Goal: Answer question/provide support: Answer question/provide support

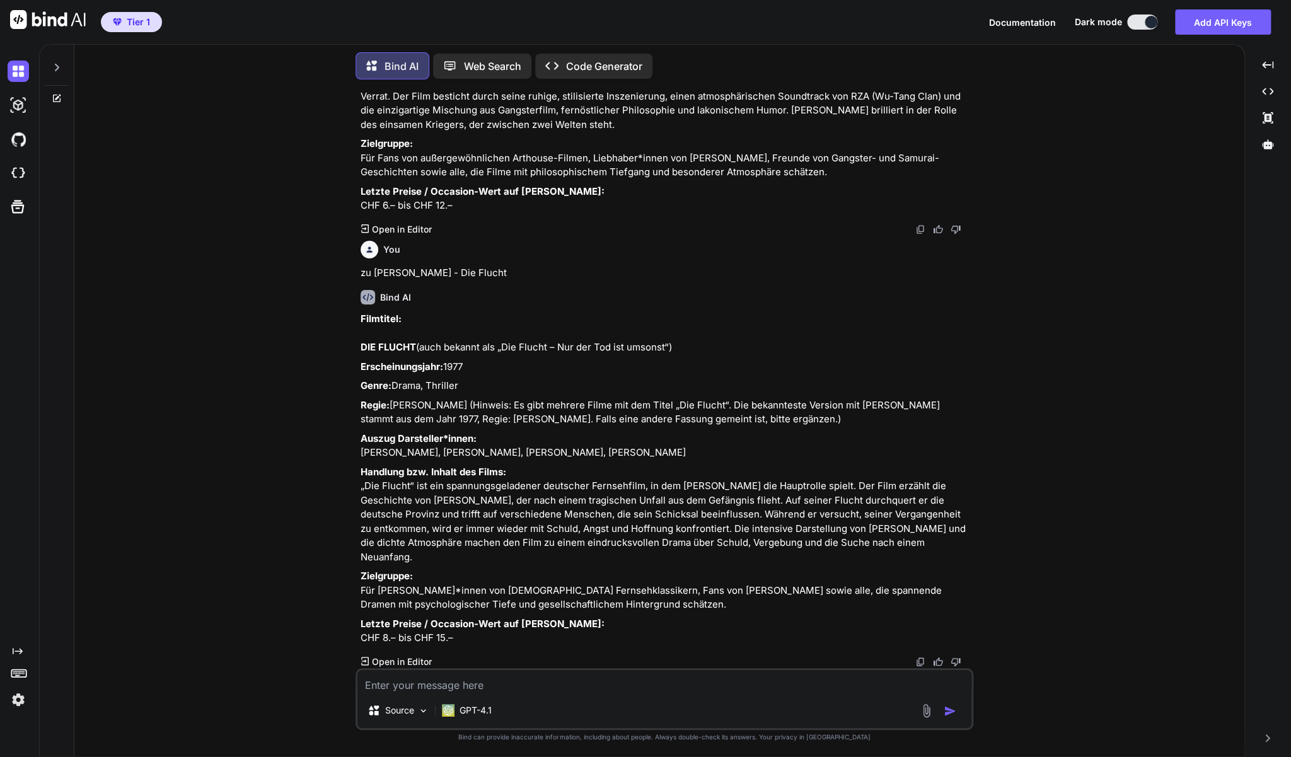
scroll to position [1808, 0]
click at [410, 685] on textarea at bounding box center [664, 681] width 614 height 23
type textarea "Zu Lego Star Wars: Die Padawan-Bedrohung (DVD)"
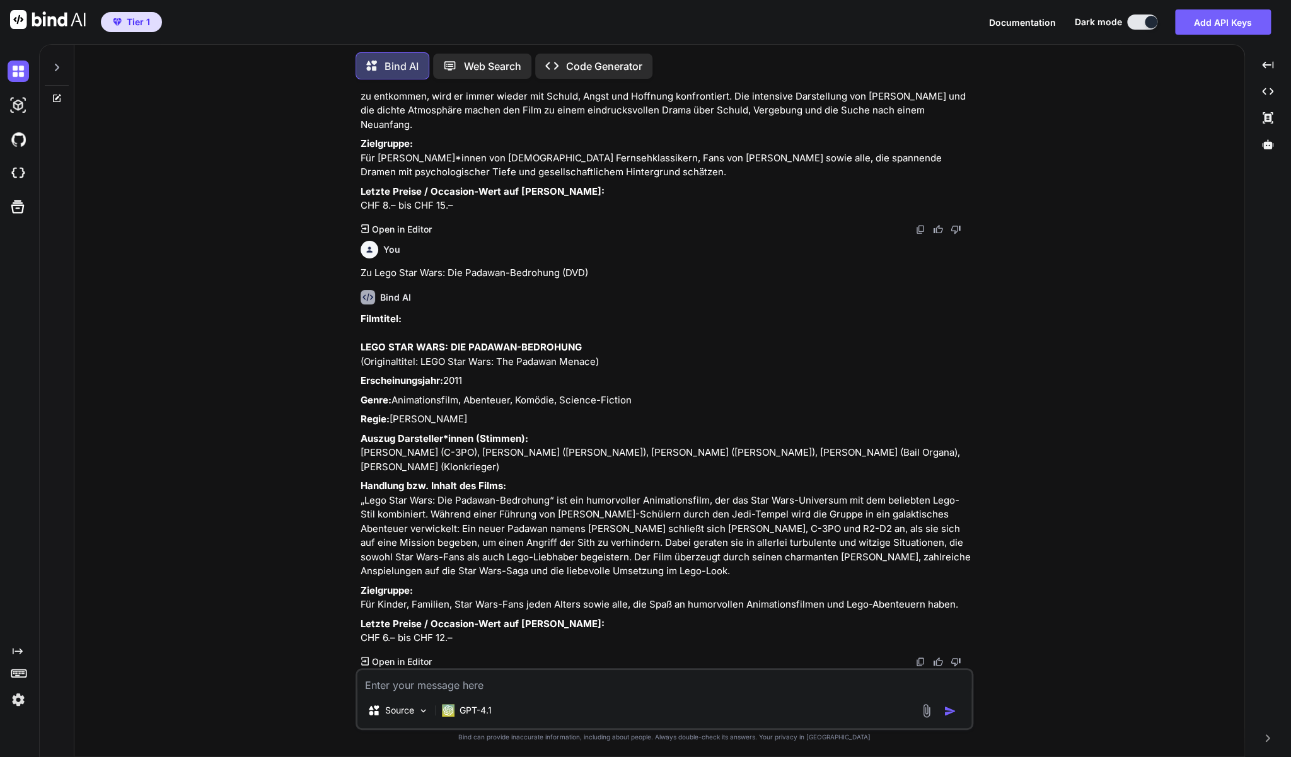
scroll to position [2298, 0]
click at [584, 617] on p "Letzte Preise / Occasion-Wert auf [PERSON_NAME]: CHF 6.– bis CHF 12.–" at bounding box center [665, 631] width 610 height 28
drag, startPoint x: 971, startPoint y: 590, endPoint x: 360, endPoint y: 283, distance: 683.7
click at [360, 283] on div "You Kannst Du ab jetzt jeweils noch ganz am Schluss die letzten Preise angeben,…" at bounding box center [665, 378] width 615 height 578
copy div "LORE IPSU DOLO: SIT AMETCON-ADIPISCIN (Elitseddoeius: TEMP Inci Utla: Etd Magna…"
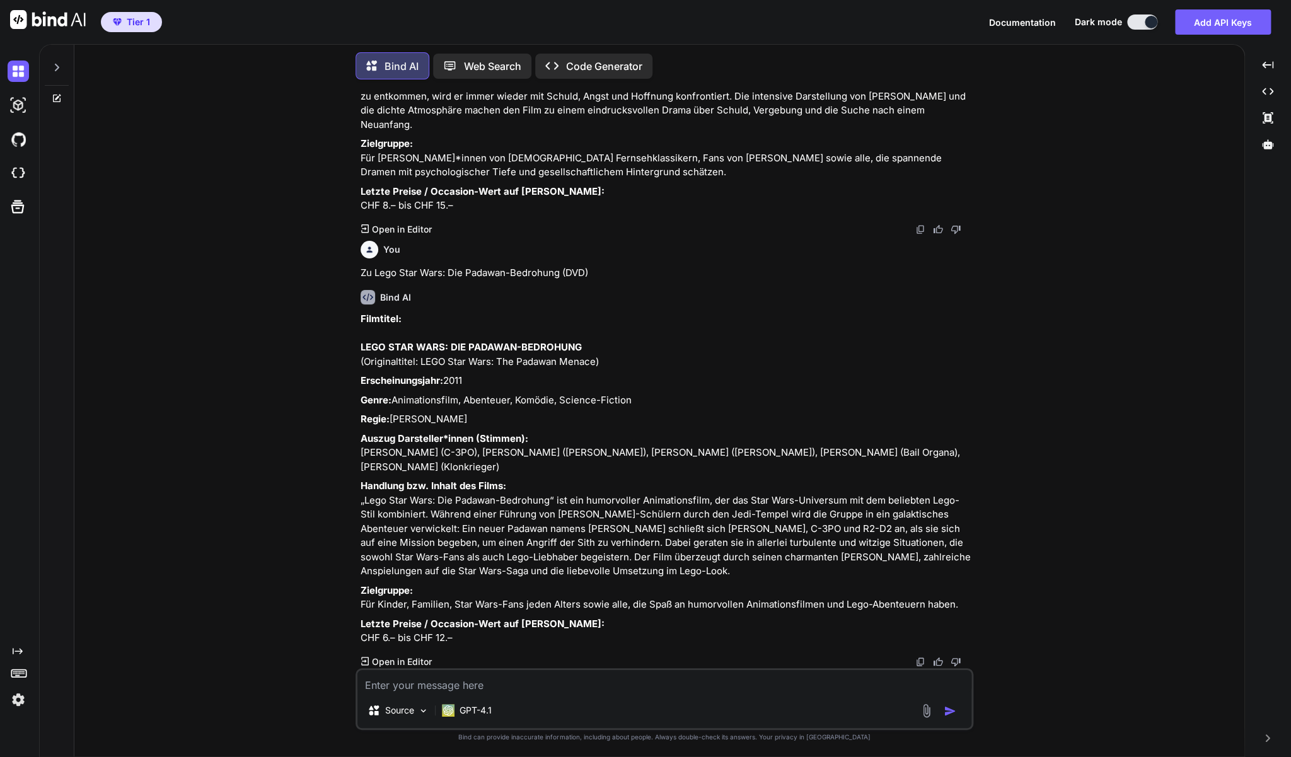
click at [503, 680] on textarea at bounding box center [664, 681] width 614 height 23
paste textarea "[PERSON_NAME] Wunderhaus - [PERSON_NAME] rettet den Weihnachtsmann"
type textarea "Zur DVD: [PERSON_NAME] Wunderhaus - [PERSON_NAME] rettet den Weihnachtsmann"
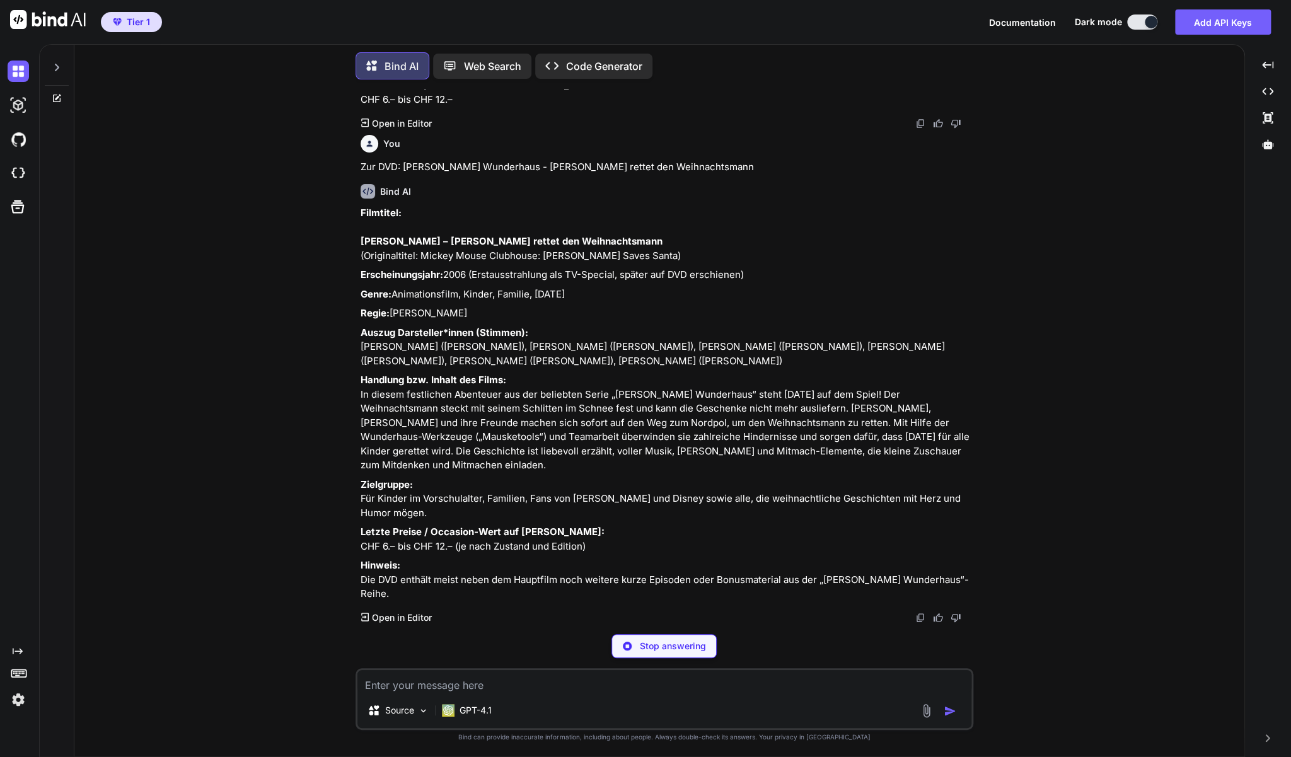
scroll to position [2863, 0]
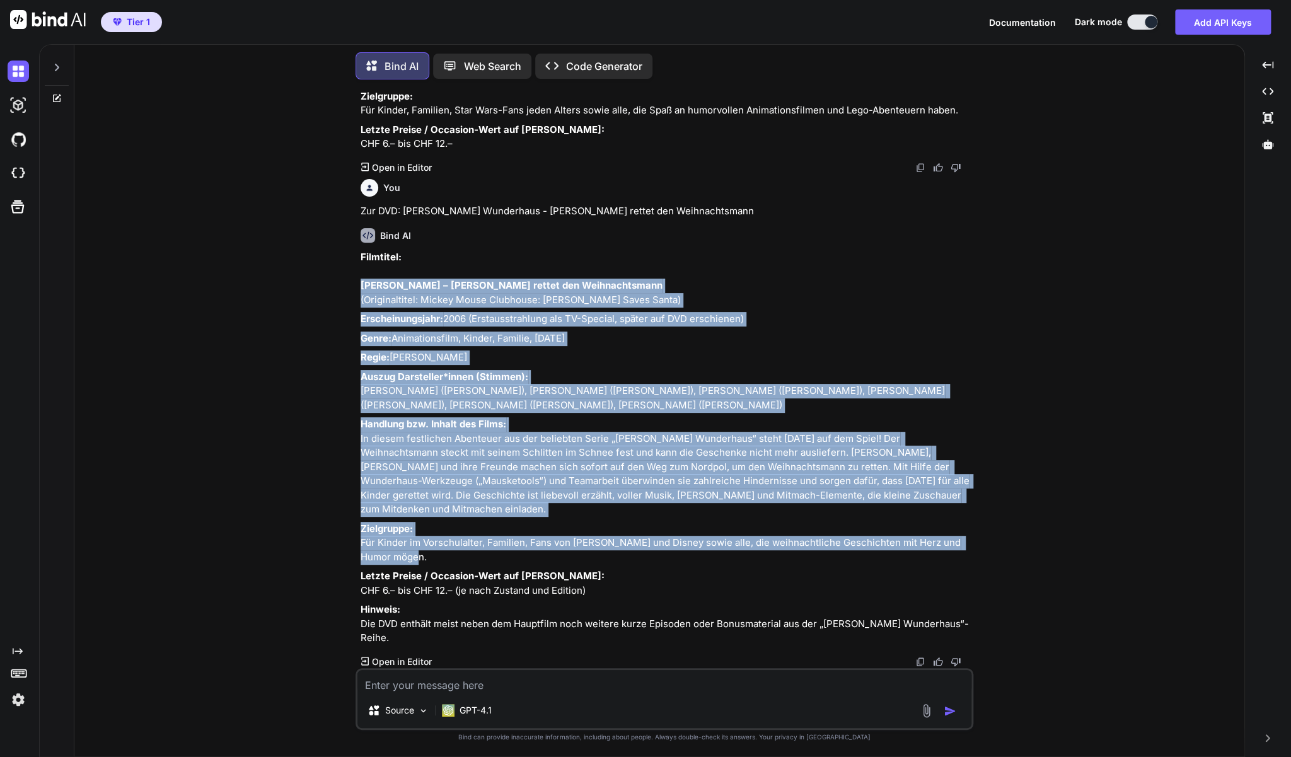
drag, startPoint x: 451, startPoint y: 543, endPoint x: 359, endPoint y: 215, distance: 340.2
click at [359, 215] on div "You Kannst Du ab jetzt jeweils noch ganz am Schluss die letzten Preise angeben,…" at bounding box center [665, 378] width 615 height 578
copy div "Lorem Ipsu Dolorsitam – Conse adipis eli Seddoeiusmodte (Incididuntutl: Etdolo …"
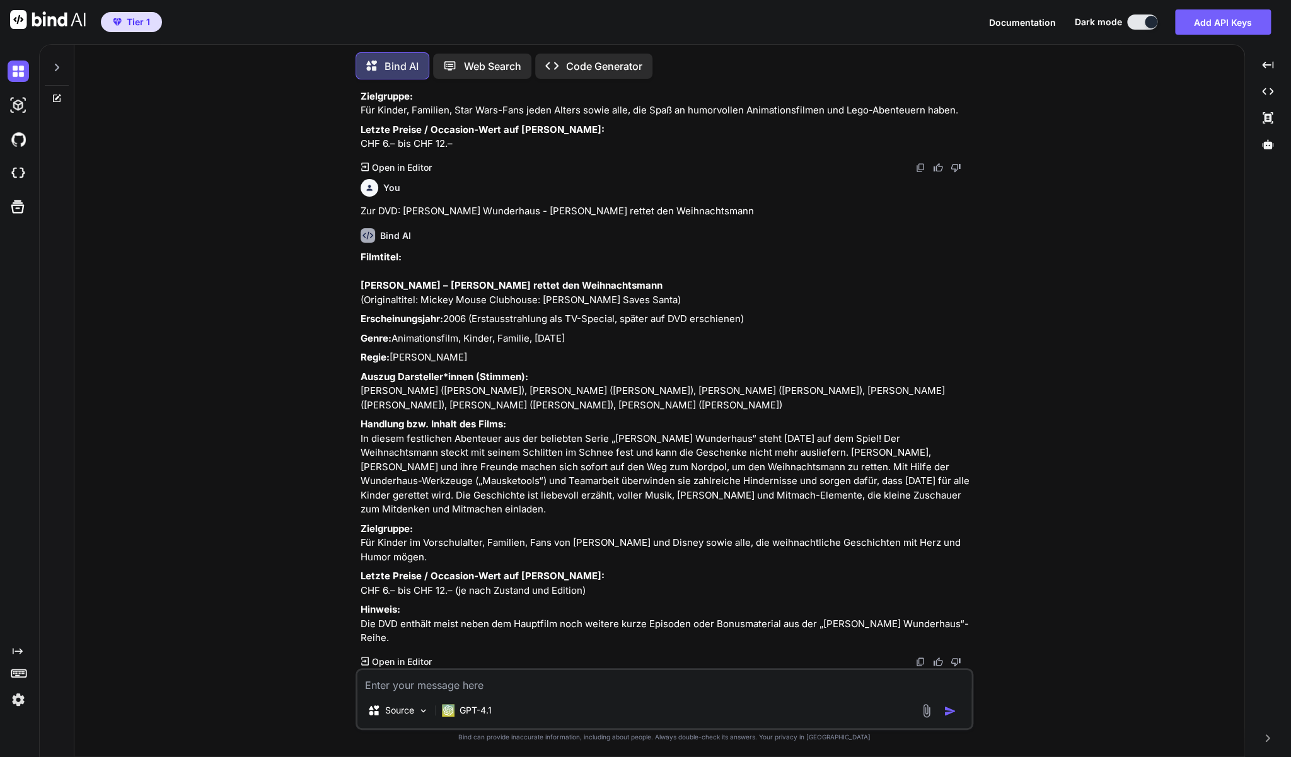
click at [376, 687] on textarea at bounding box center [664, 681] width 614 height 23
paste textarea "12 Monkeys (DVD mit [PERSON_NAME] - Jewel Box DVD Case)"
type textarea "zur DVD: 12 Monkeys (DVD mit [PERSON_NAME] - Jewel Box DVD Case)"
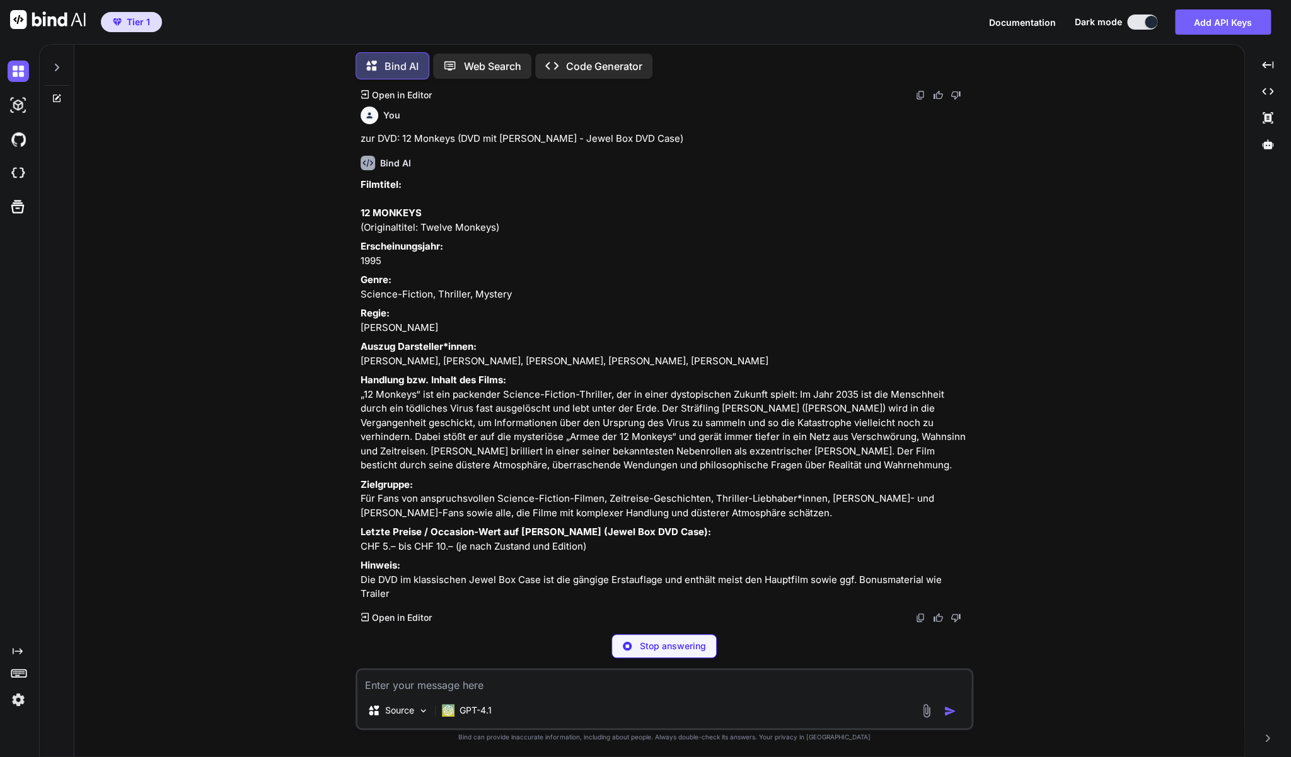
scroll to position [3513, 0]
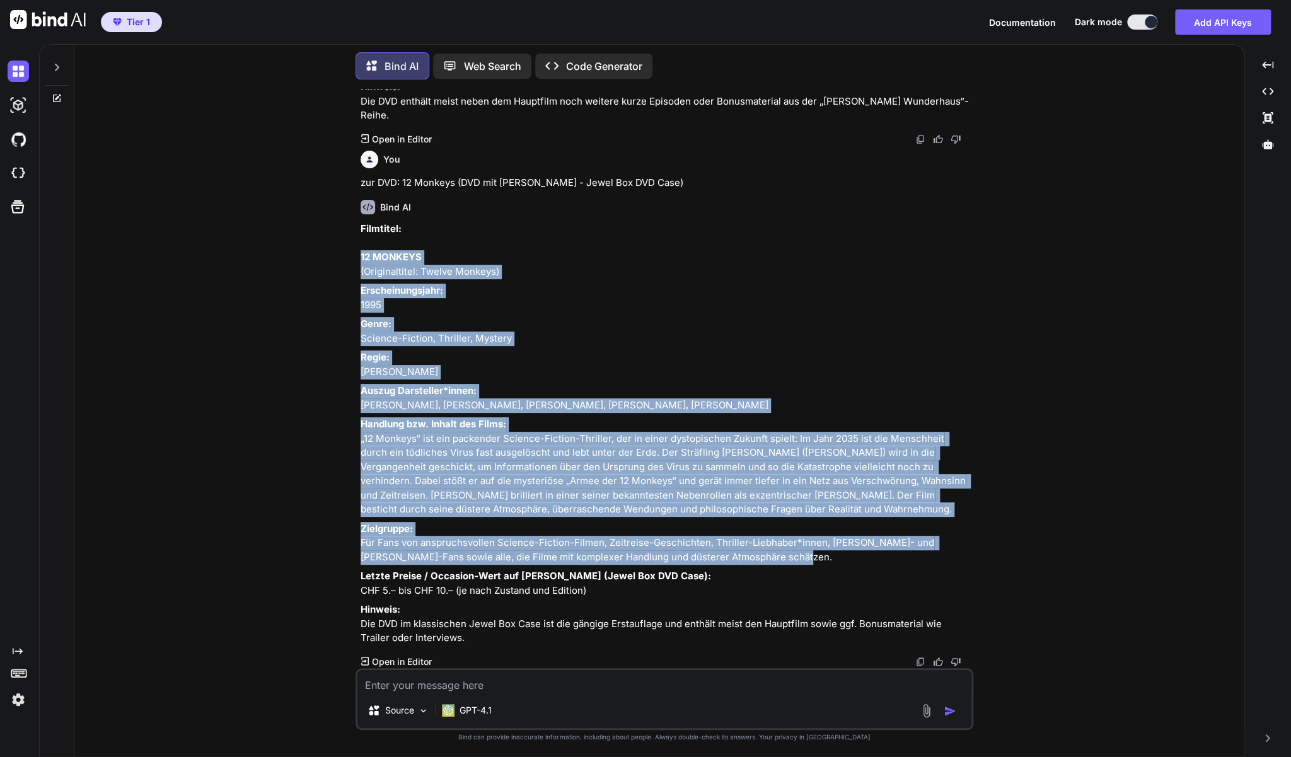
drag, startPoint x: 747, startPoint y: 528, endPoint x: 360, endPoint y: 132, distance: 553.5
click at [360, 132] on div "You Kannst Du ab jetzt jeweils noch ganz am Schluss die letzten Preise angeben,…" at bounding box center [665, 378] width 615 height 578
copy div "84 LOREMIP (Dolorsitametc: Adipis Elitsed) Doeiusmodtempori: 3668 Utlab: Etdolo…"
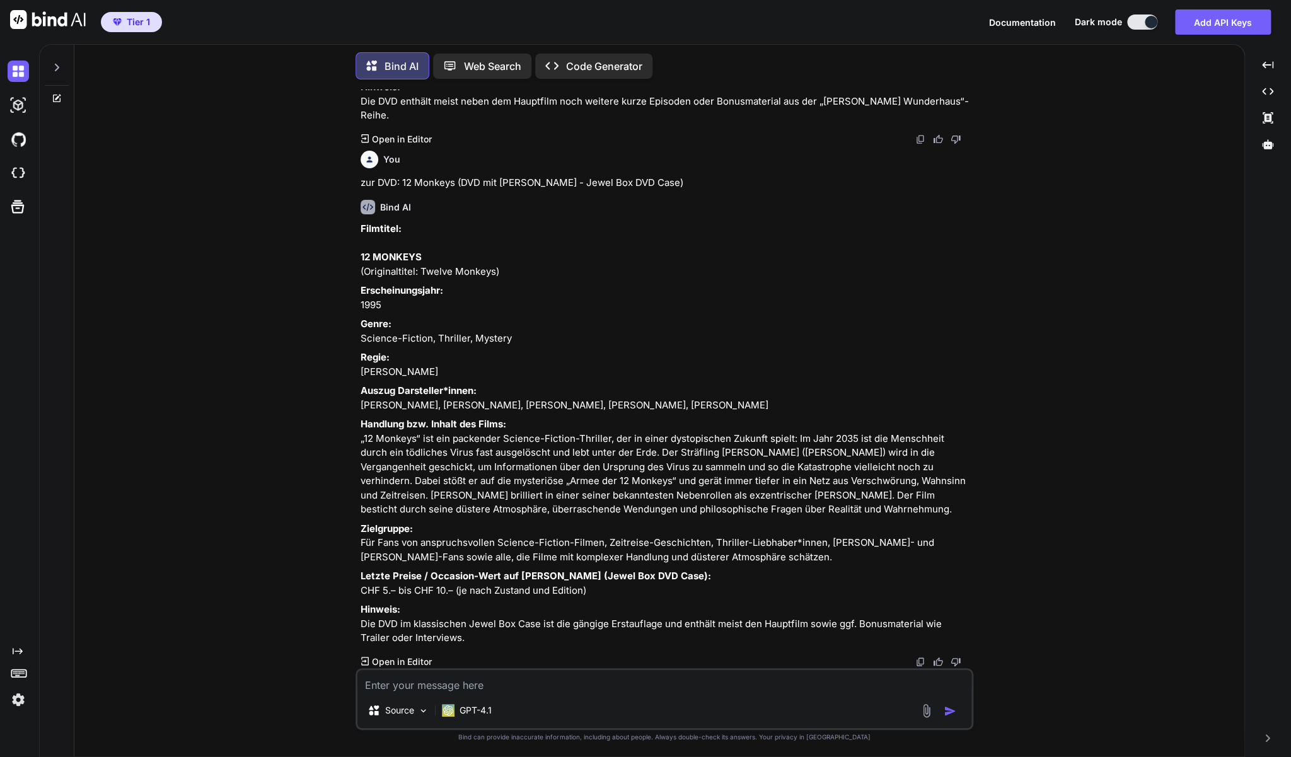
click at [428, 686] on textarea at bounding box center [664, 681] width 614 height 23
type textarea "z"
paste textarea "Das Experiment (DVD - [PERSON_NAME] - Jewel Box DVD Case)"
type textarea "Zu: Das Experiment (DVD - [PERSON_NAME] - Jewel Box DVD Case)"
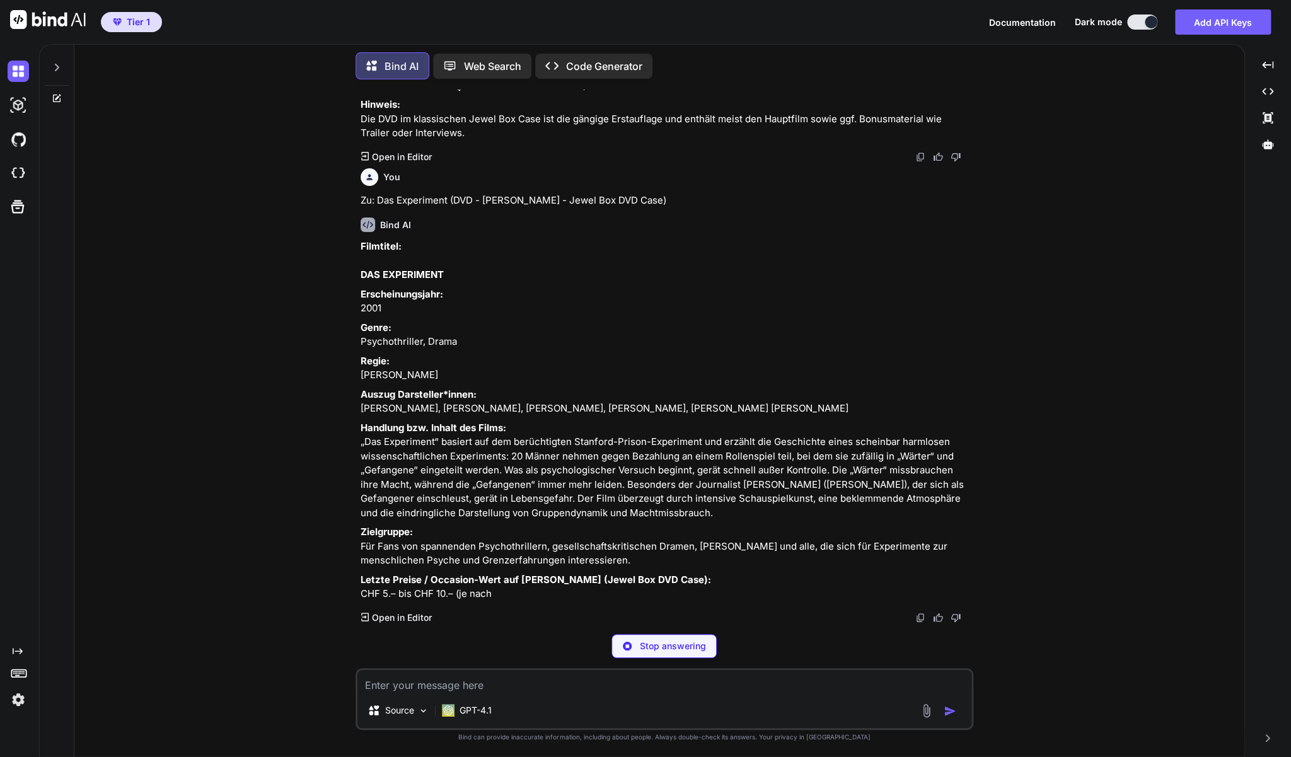
scroll to position [4117, 0]
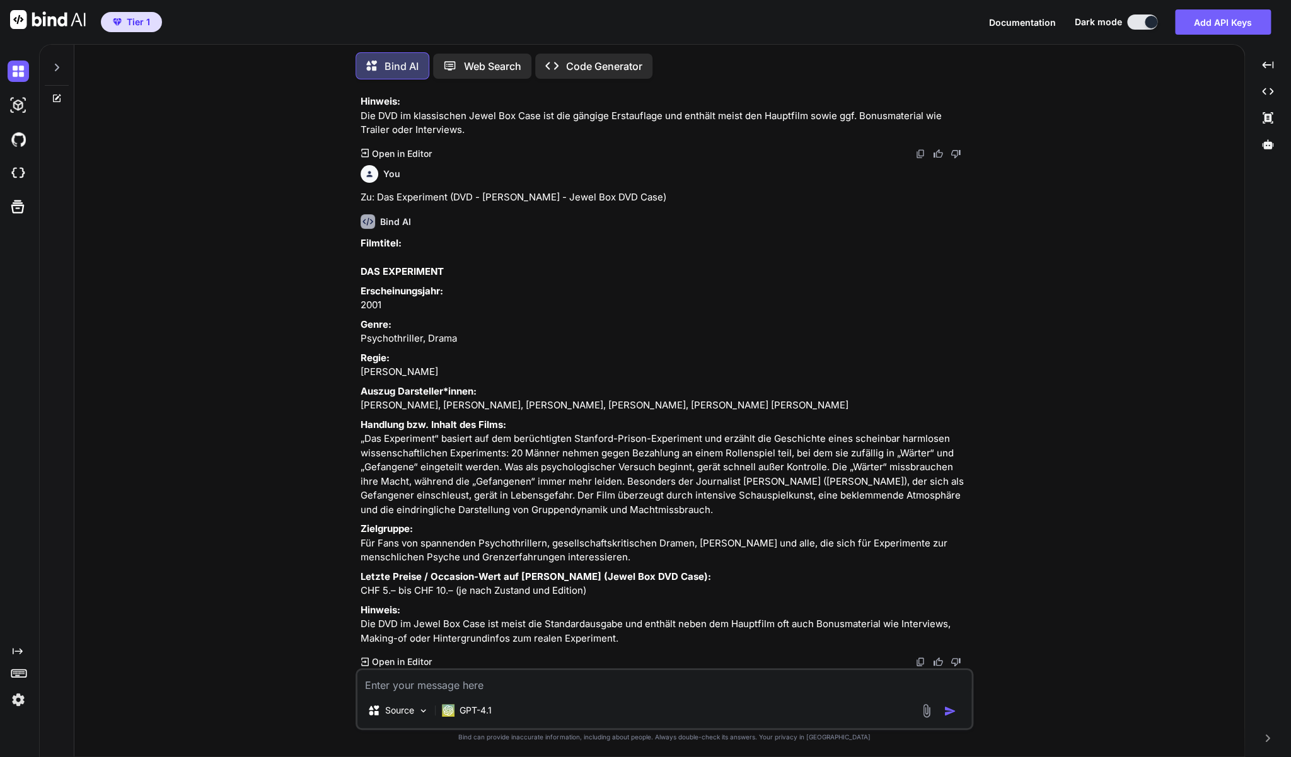
drag, startPoint x: 648, startPoint y: 549, endPoint x: 359, endPoint y: 176, distance: 471.5
click at [359, 176] on div "You Kannst Du ab jetzt jeweils noch ganz am Schluss die letzten Preise angeben,…" at bounding box center [665, 378] width 615 height 578
copy div "LOR IPSUMDOLOR Sitametconsectet: 1178 Adipi: Elitseddoeiusm, Tempo Incid: Utlab…"
click at [510, 681] on textarea at bounding box center [664, 681] width 614 height 23
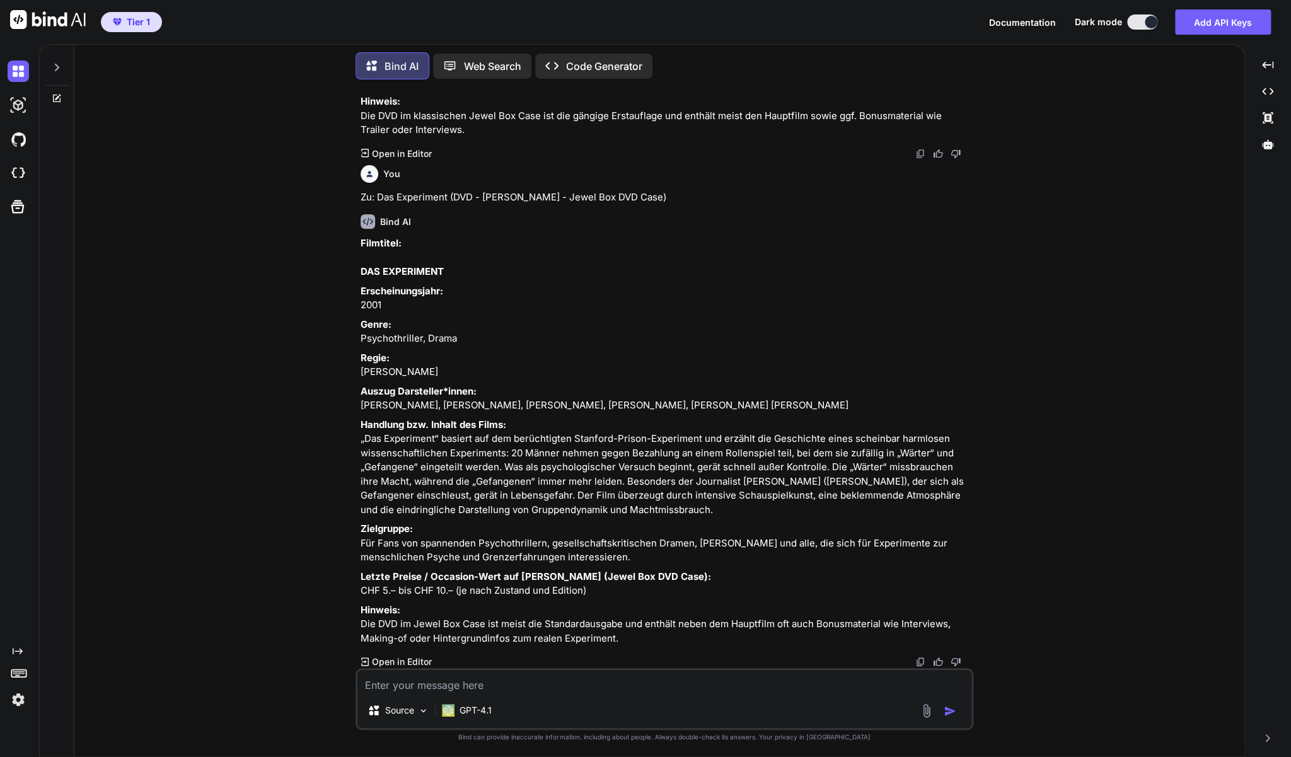
type textarea "L"
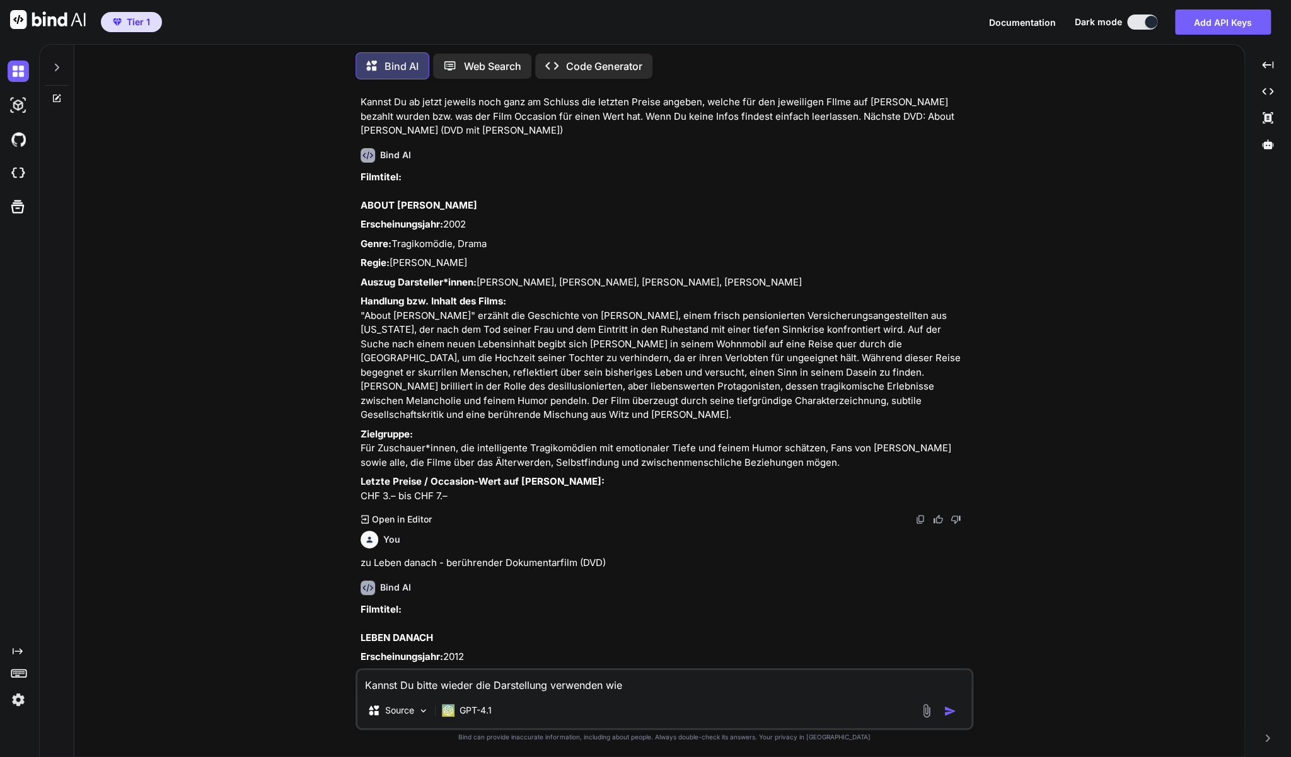
scroll to position [0, 0]
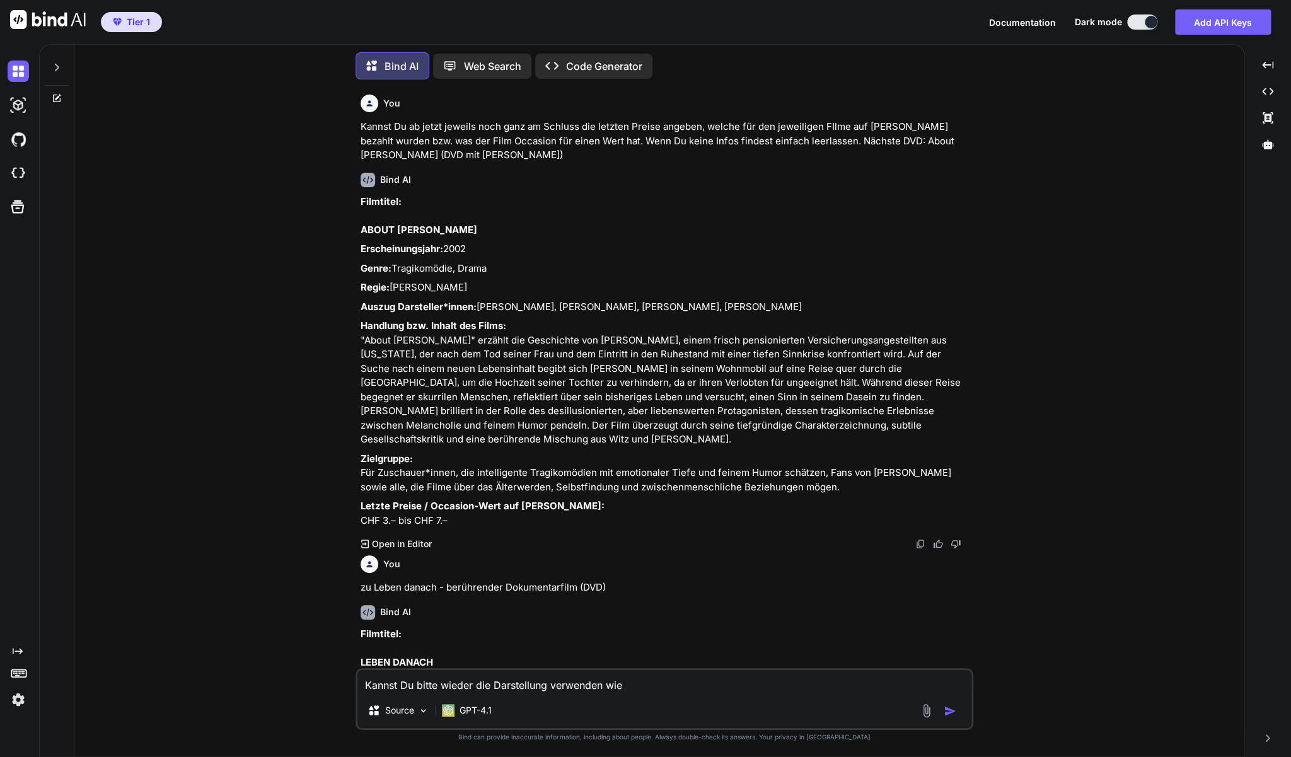
drag, startPoint x: 362, startPoint y: 231, endPoint x: 893, endPoint y: 556, distance: 622.0
click at [893, 551] on div "Bind AI Filmtitel: ABOUT [PERSON_NAME] Erscheinungsjahr: 2002 Genre: Tragikomöd…" at bounding box center [665, 357] width 610 height 388
copy div "LOREM IPSUMDO Sitametconsectet: 9346 Adipi: Elitseddoeiu, Tempo Incid: Utlabore…"
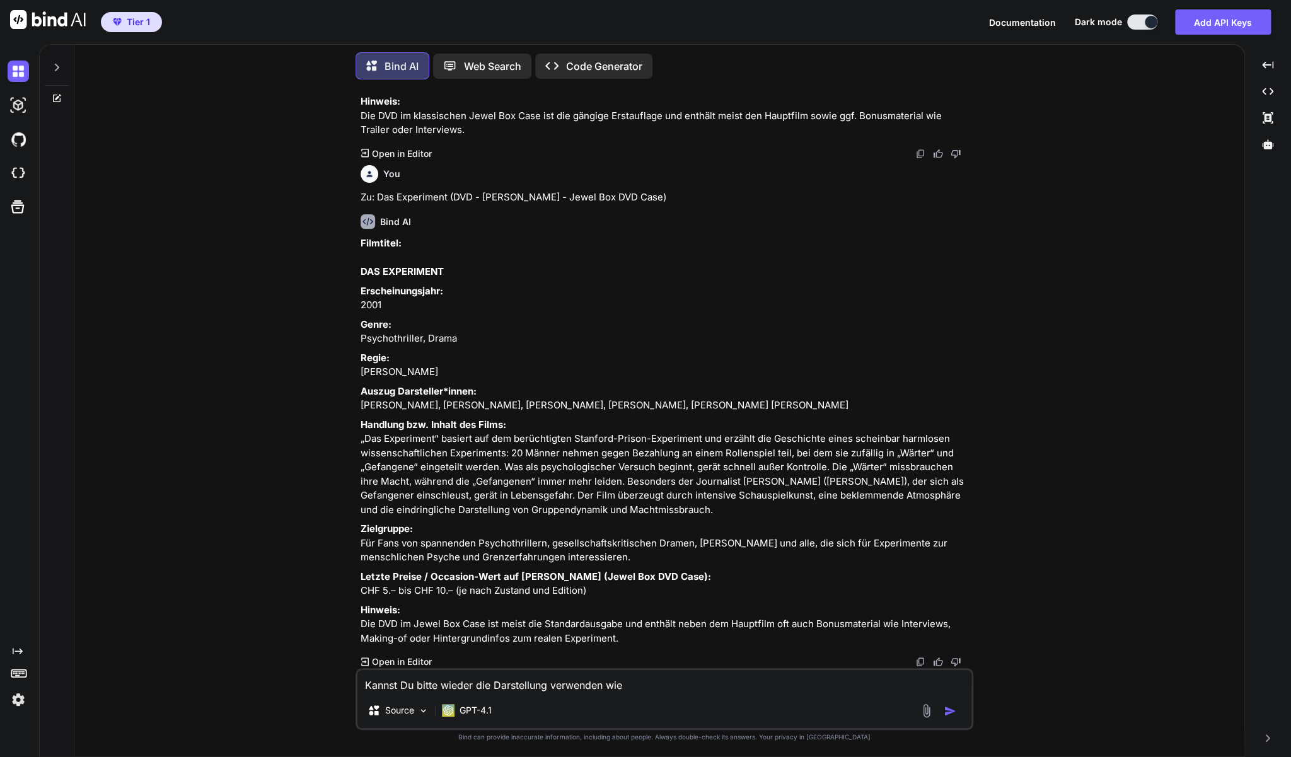
scroll to position [4134, 0]
click at [650, 685] on textarea "Kannst Du bitte wieder die Darstellung verwenden wie" at bounding box center [664, 681] width 614 height 23
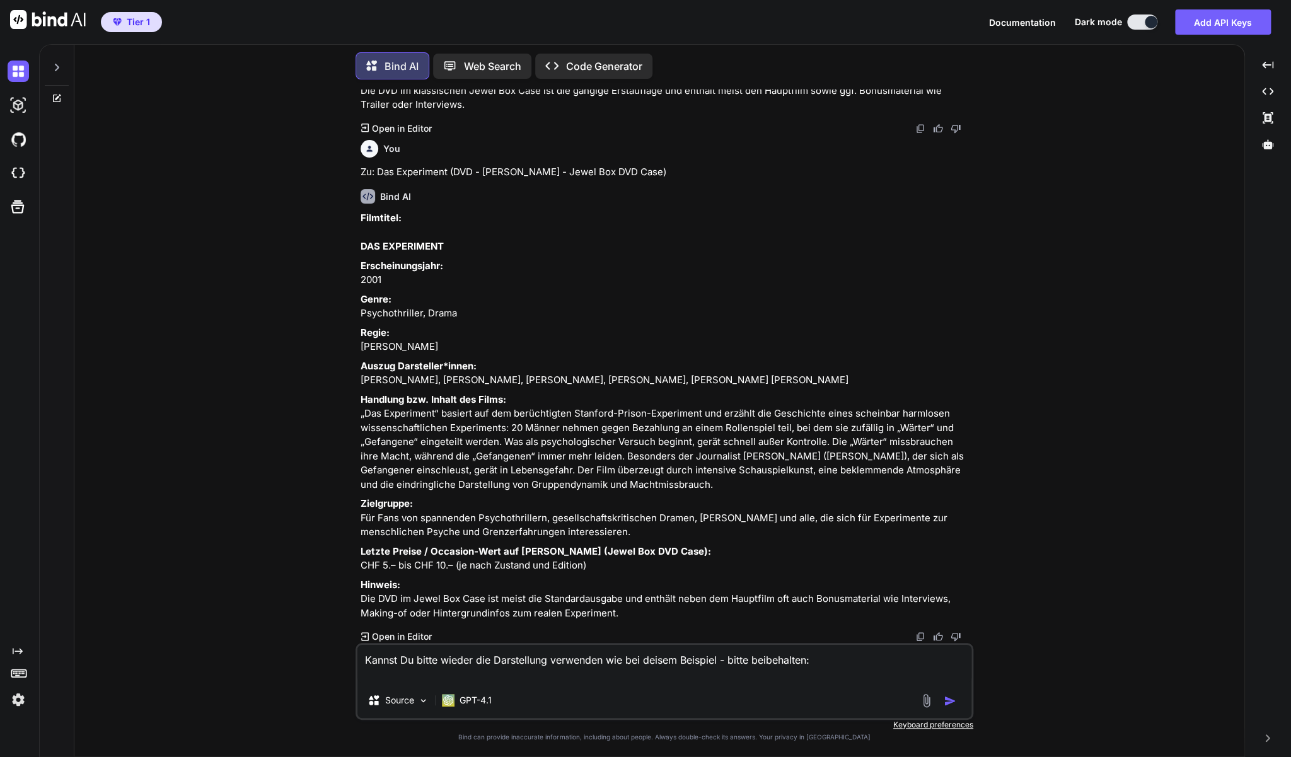
paste textarea "LOREM IPSUMDO Sitametconsectet: 4060 Adipi: Elitseddoeiu, Tempo Incid: Utlabore…"
type textarea "Loremi Do sitam consec adi Elitseddoei temporinc utl etd magnaa Enimadmi - veni…"
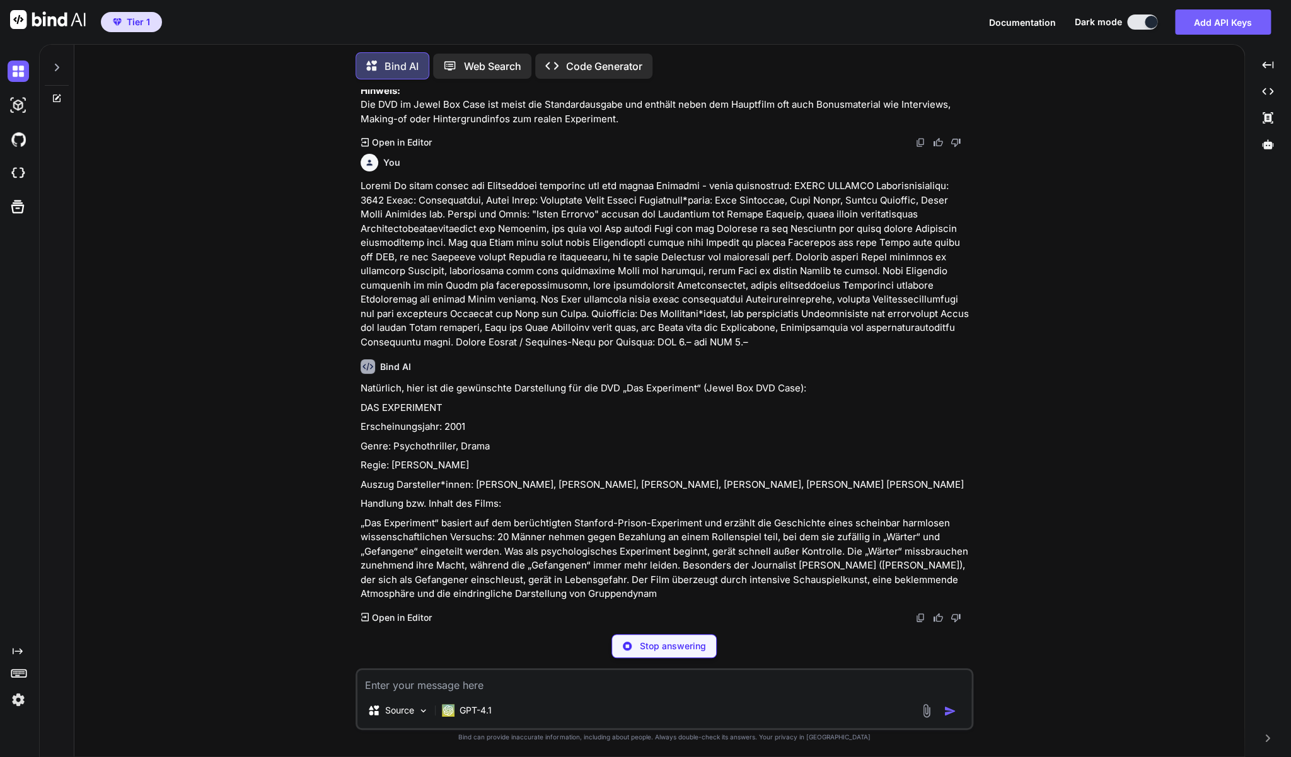
scroll to position [4653, 0]
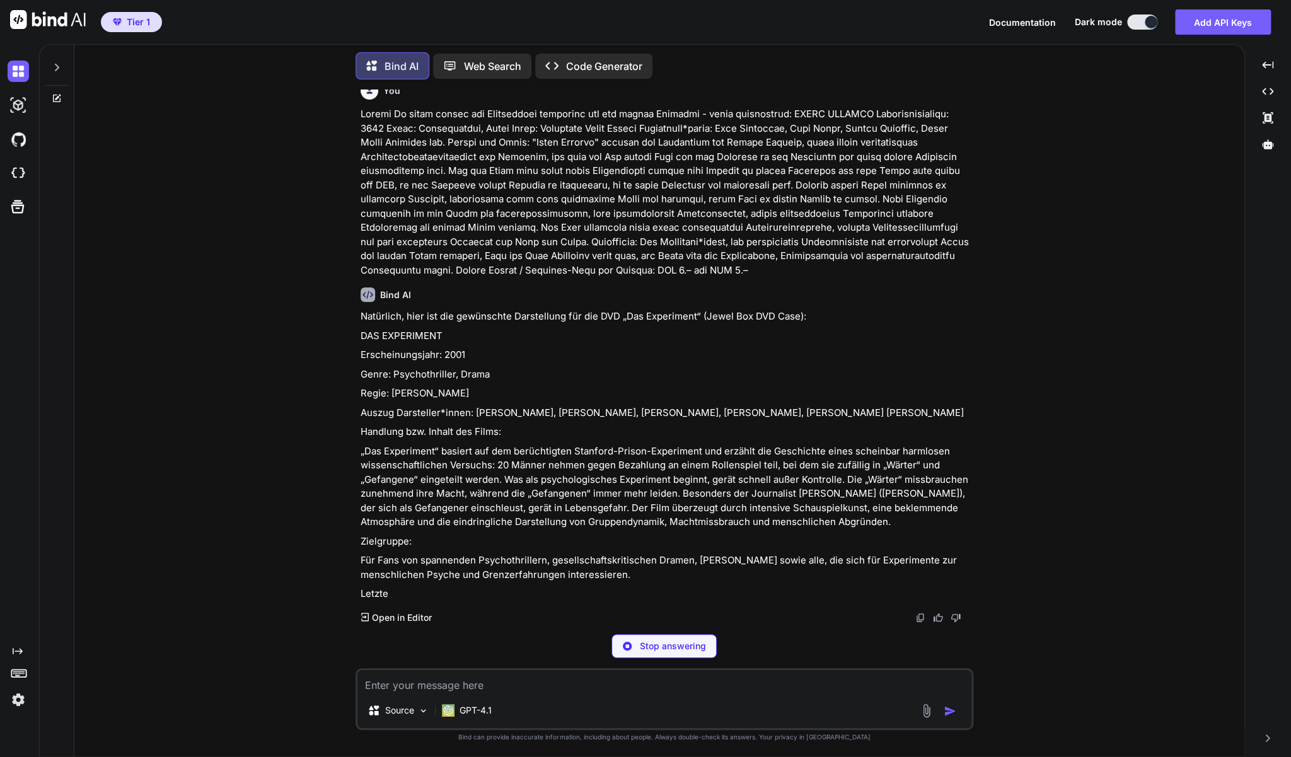
click at [478, 687] on textarea at bounding box center [664, 681] width 614 height 23
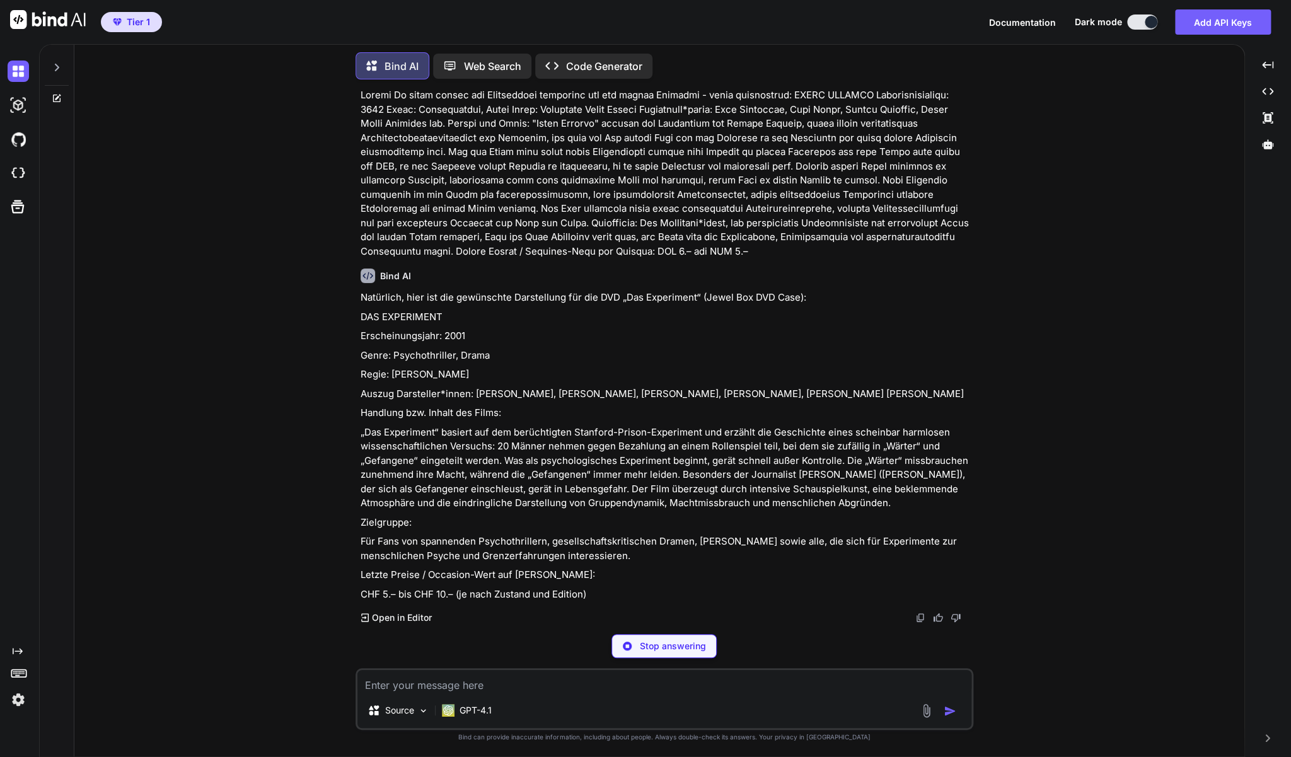
scroll to position [4700, 0]
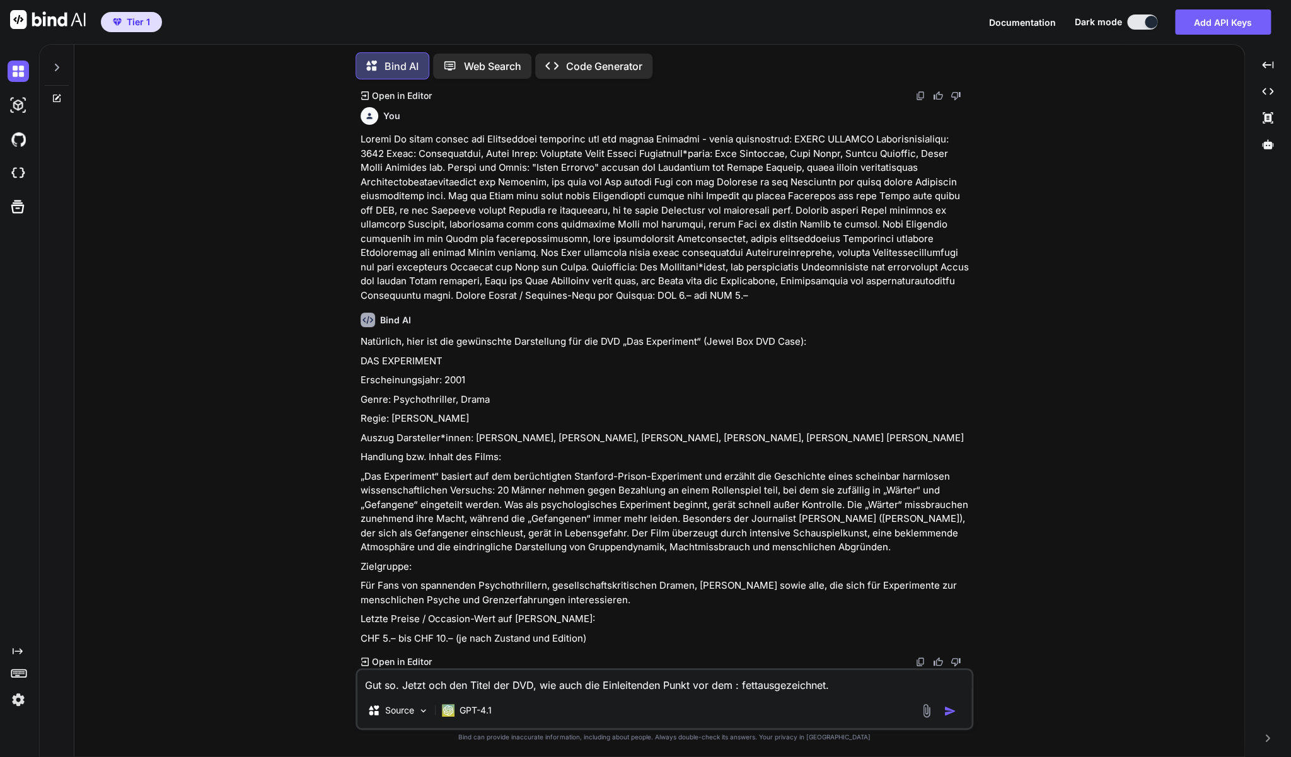
type textarea "Gut so. Jetzt och den Titel der DVD, wie auch die Einleitenden Punkt vor dem : …"
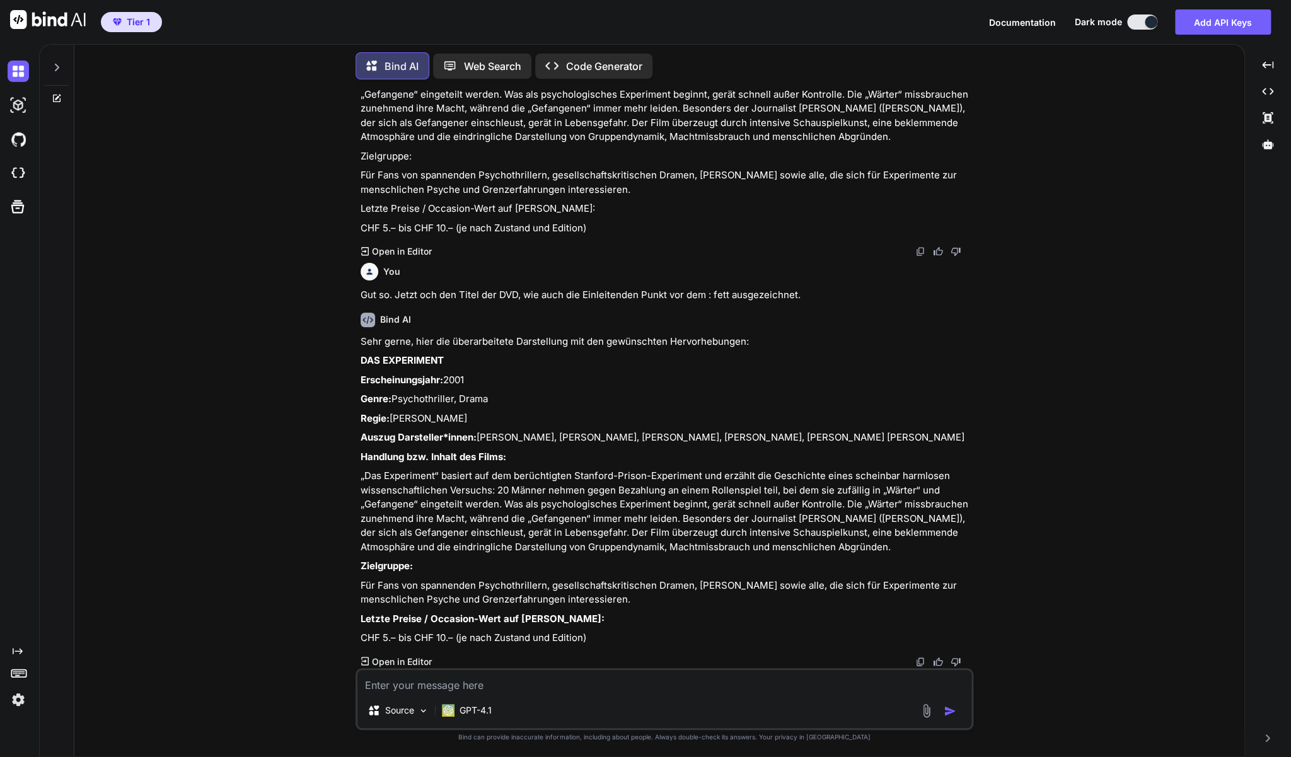
scroll to position [5110, 0]
drag, startPoint x: 628, startPoint y: 601, endPoint x: 359, endPoint y: 359, distance: 361.0
click at [359, 359] on div "You Kannst Du ab jetzt jeweils noch ganz am Schluss die letzten Preise angeben,…" at bounding box center [665, 378] width 615 height 578
copy div "LOR IPSUMDOLOR Sitametconsectet: 9229 Adipi: Elitseddoeiusm, Tempo Incid: Utlab…"
click at [464, 685] on textarea at bounding box center [664, 681] width 614 height 23
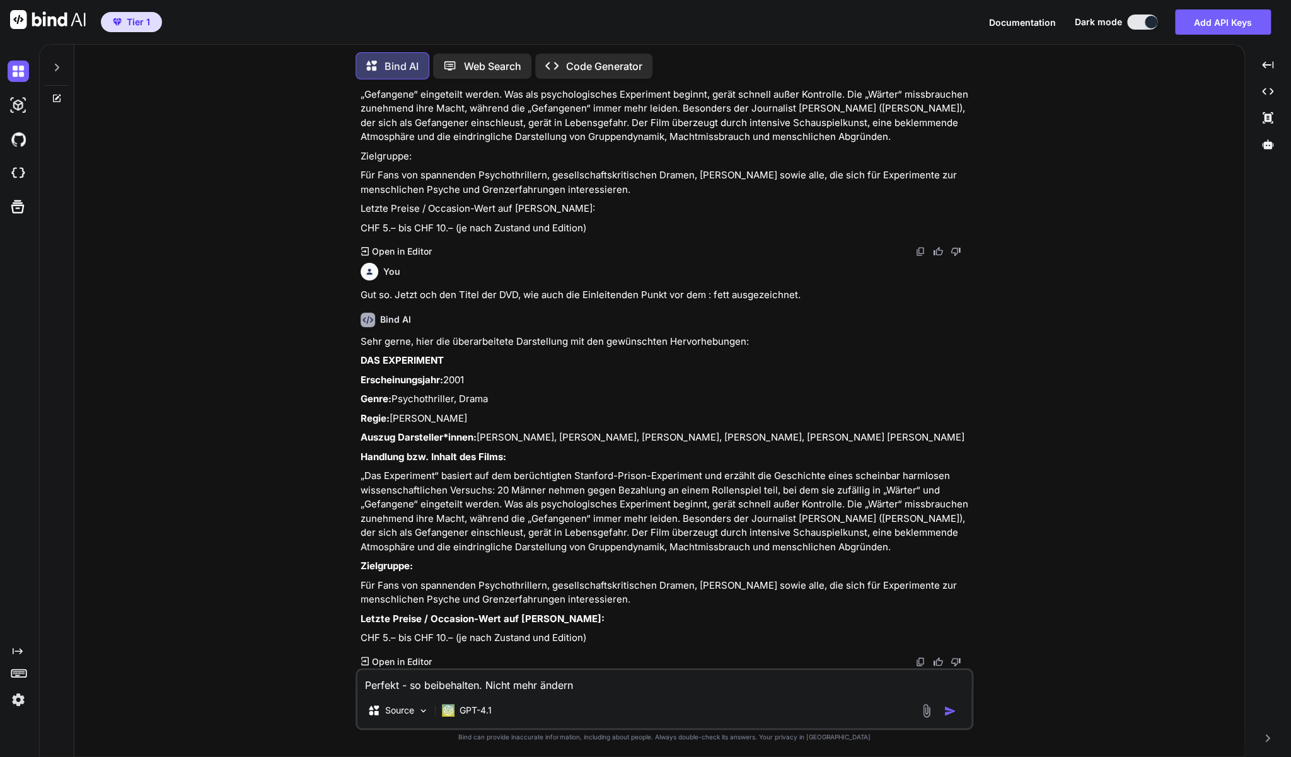
type textarea "Perfekt - so beibehalten. Nicht mehr ändern."
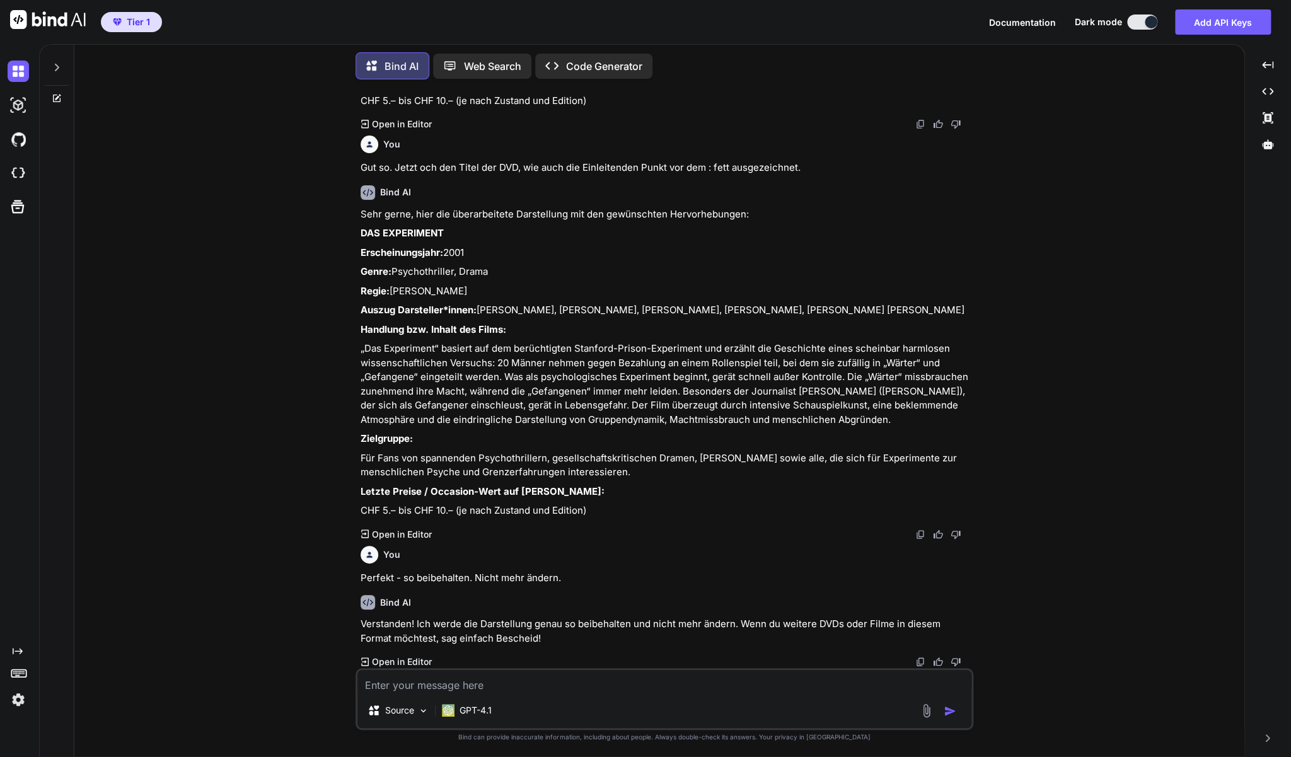
scroll to position [5238, 0]
click at [428, 684] on textarea at bounding box center [664, 681] width 614 height 23
click at [420, 689] on textarea at bounding box center [664, 681] width 614 height 23
paste textarea "Pulp Fiction (DVD - [PERSON_NAME] Collection Kultfilm!)"
click at [361, 686] on textarea "Pulp Fiction (DVD - [PERSON_NAME] Collection Kultfilm!)" at bounding box center [664, 681] width 614 height 23
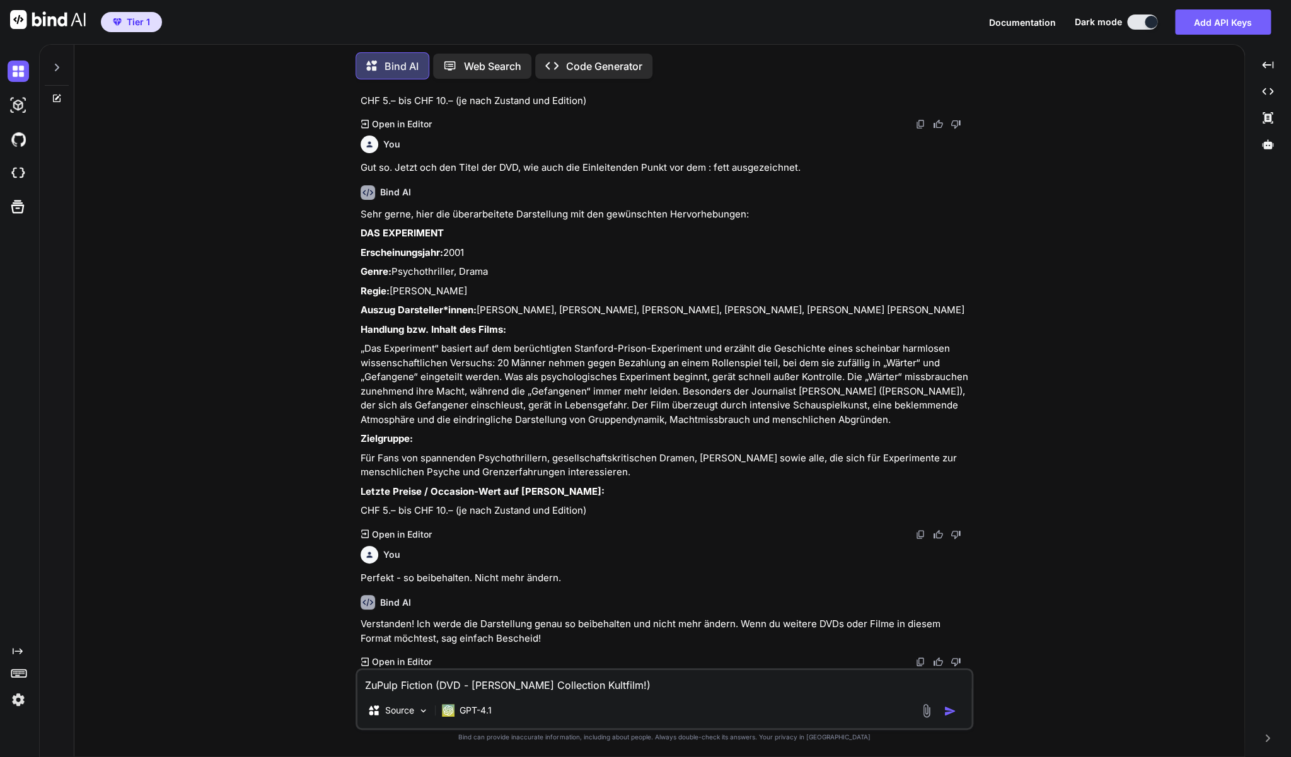
type textarea "Zu Pulp Fiction (DVD - [PERSON_NAME] Collection Kultfilm!)"
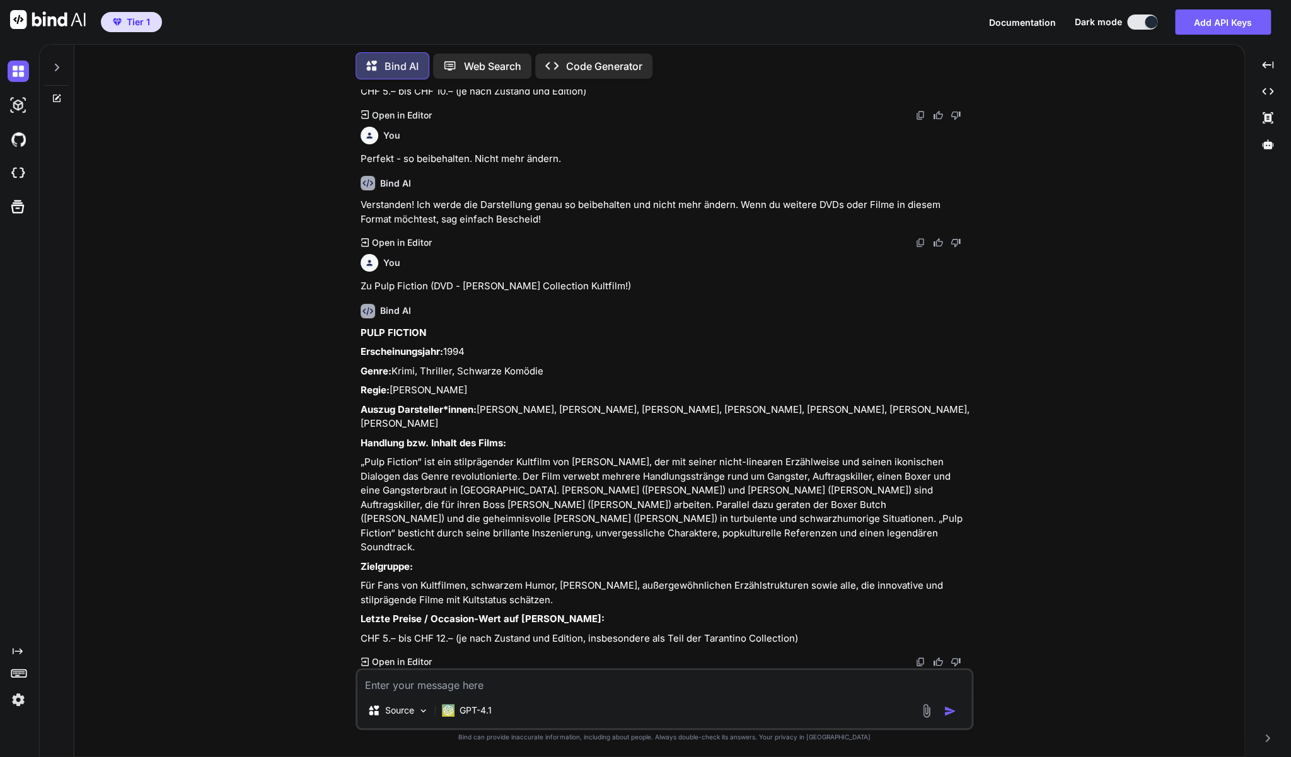
scroll to position [5629, 0]
drag, startPoint x: 573, startPoint y: 601, endPoint x: 361, endPoint y: 362, distance: 319.2
click at [361, 362] on div "PULP FICTION Erscheinungsjahr: 1994 Genre: Krimi, Thriller, Schwarze Komödie Re…" at bounding box center [665, 486] width 610 height 320
copy div "LORE IPSUMDO Sitametconsectet: 5842 Adipi: Elits, Doeiusmo, Temporin Utlabor Et…"
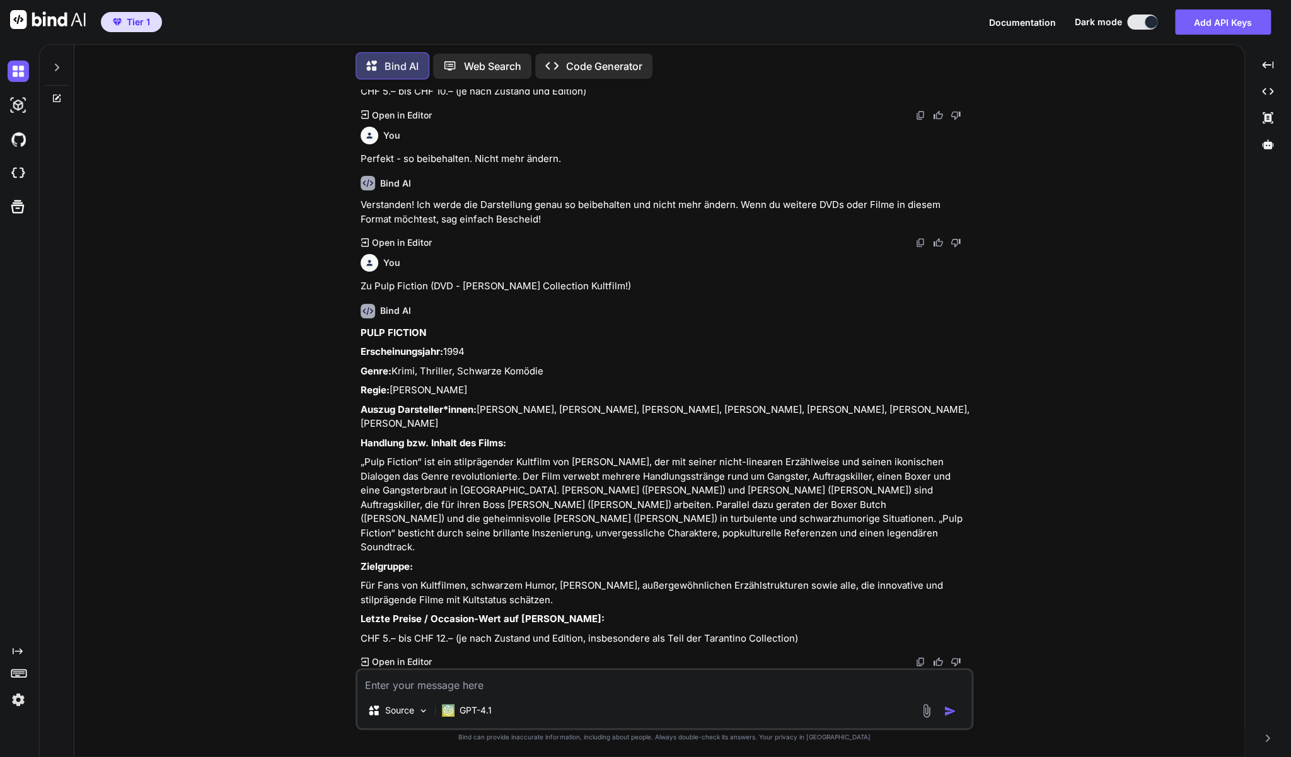
click at [433, 688] on textarea at bounding box center [664, 681] width 614 height 23
paste textarea "Weissblaue Geschichten - 6 DVDs - [PERSON_NAME]!"
type textarea "Zu Weissblaue Geschichten - 6 DVDs - [PERSON_NAME]!"
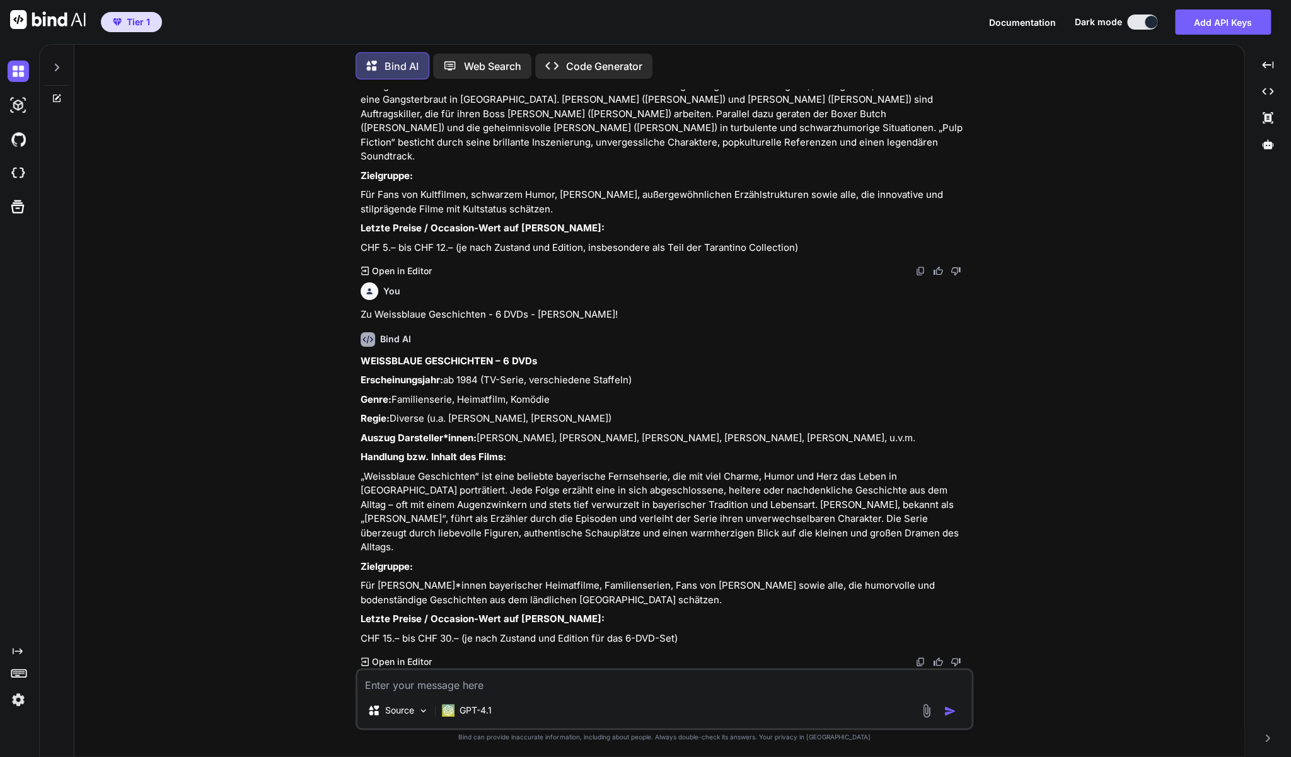
scroll to position [6005, 0]
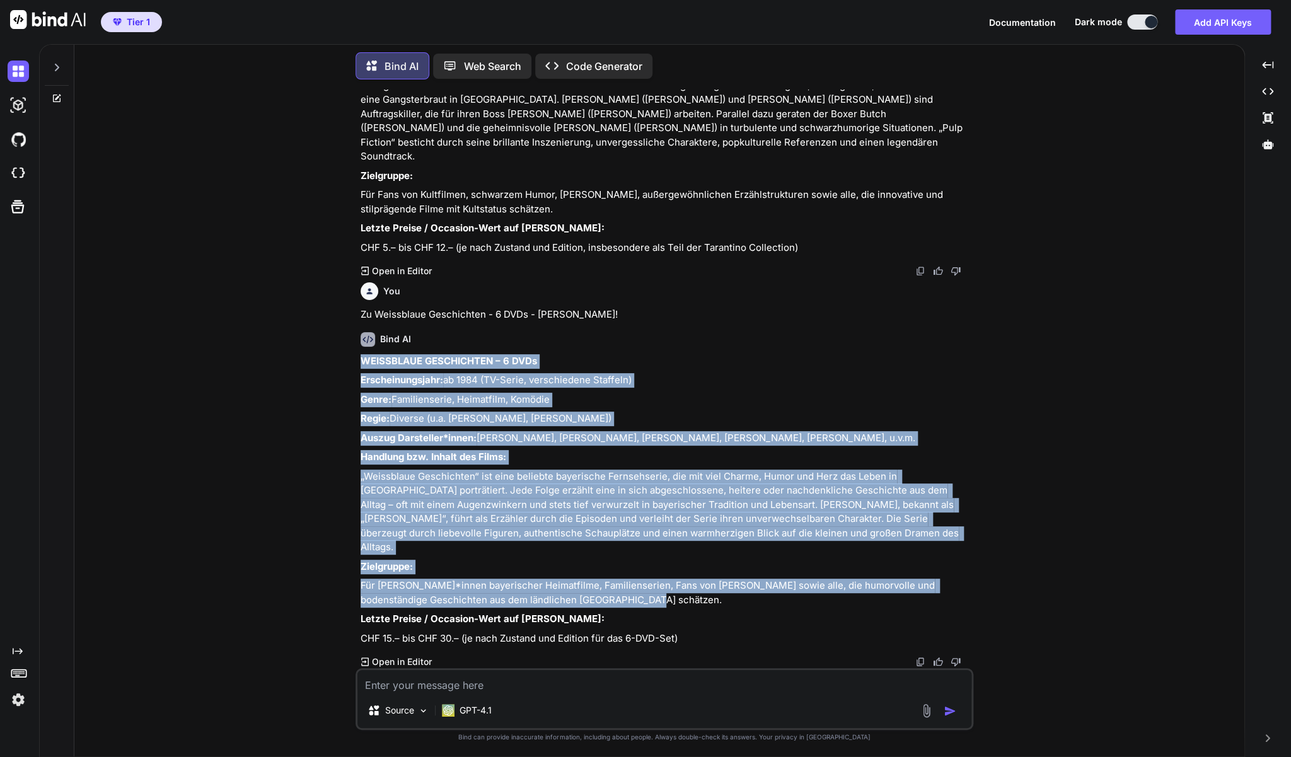
drag, startPoint x: 593, startPoint y: 601, endPoint x: 361, endPoint y: 381, distance: 320.0
click at [361, 381] on div "WEISSBLAUE GESCHICHTEN – 6 DVDs Erscheinungsjahr: ab 1984 (TV-Serie, verschiede…" at bounding box center [665, 500] width 610 height 292
copy div "LOREMIPSUM DOLORSITAME – 0 CONs Adipiscingelitse: do 7736 (EI-Tempo, incididunt…"
